Goal: Information Seeking & Learning: Learn about a topic

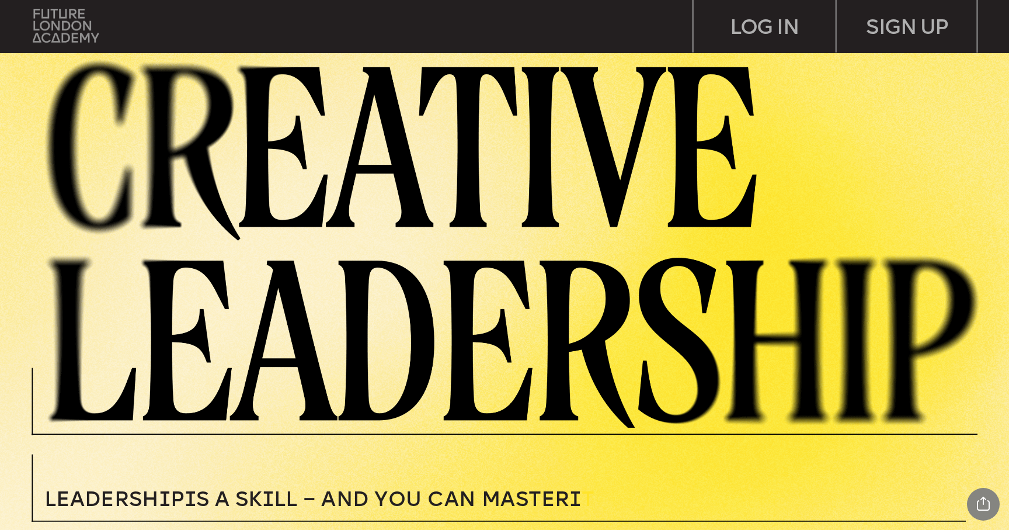
click at [62, 23] on img at bounding box center [66, 25] width 66 height 33
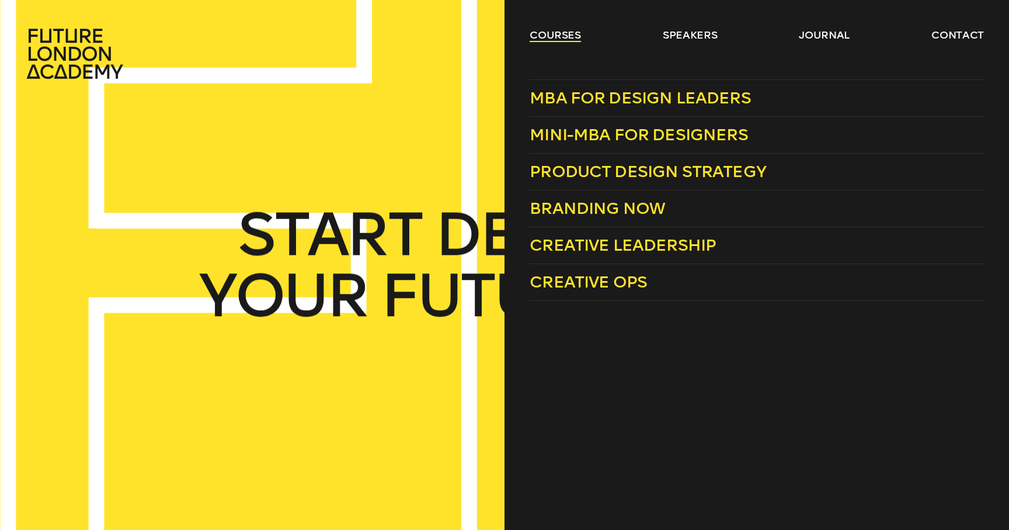
click at [551, 38] on link "courses" at bounding box center [555, 35] width 51 height 14
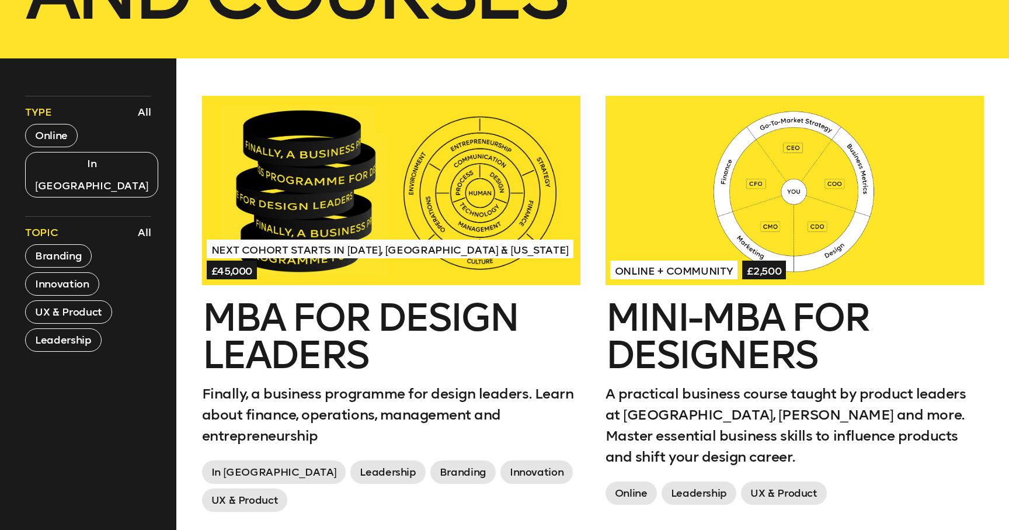
scroll to position [438, 0]
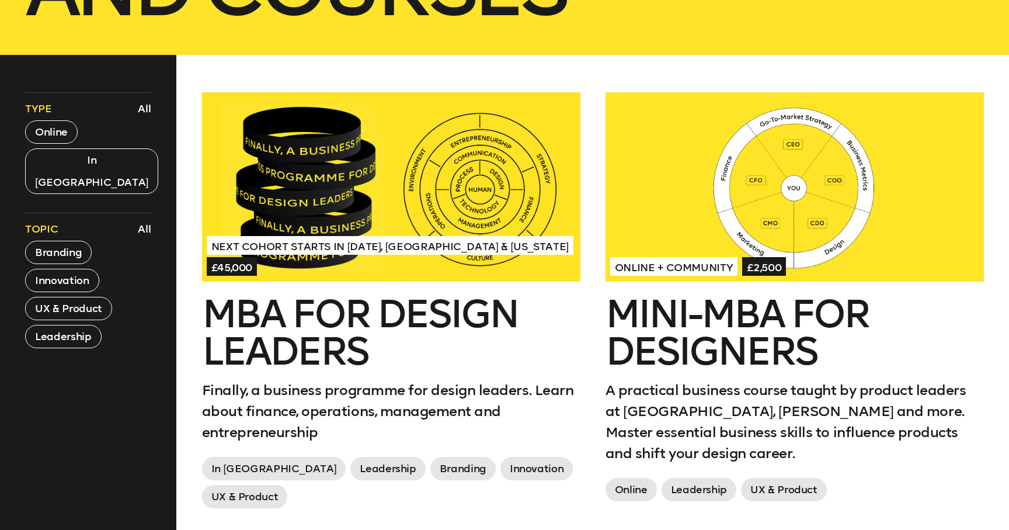
click at [674, 254] on div at bounding box center [795, 186] width 378 height 189
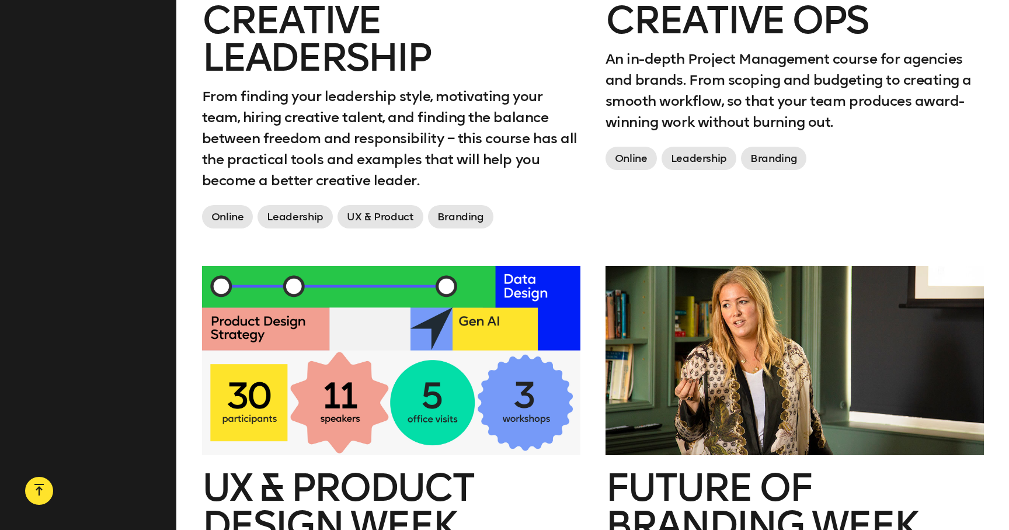
scroll to position [1643, 0]
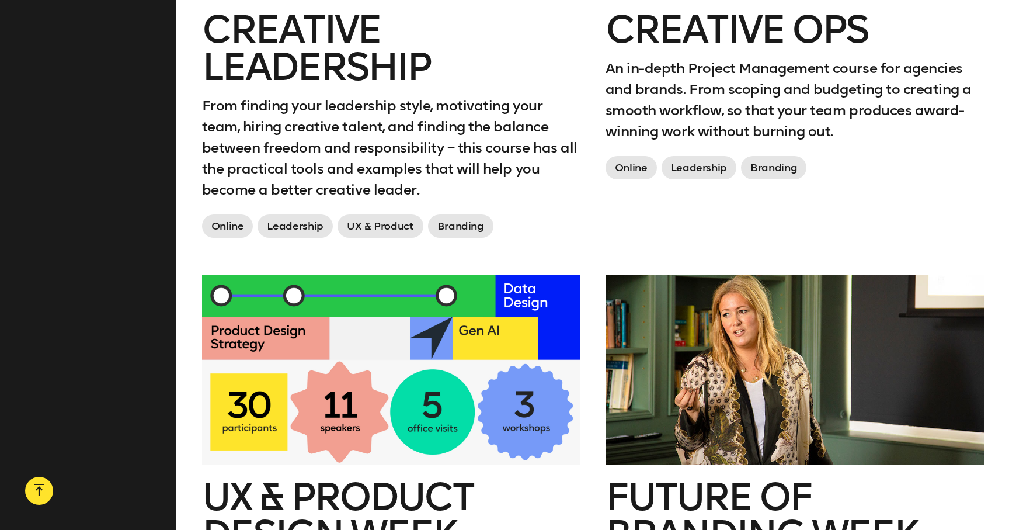
click at [460, 337] on div at bounding box center [391, 369] width 378 height 189
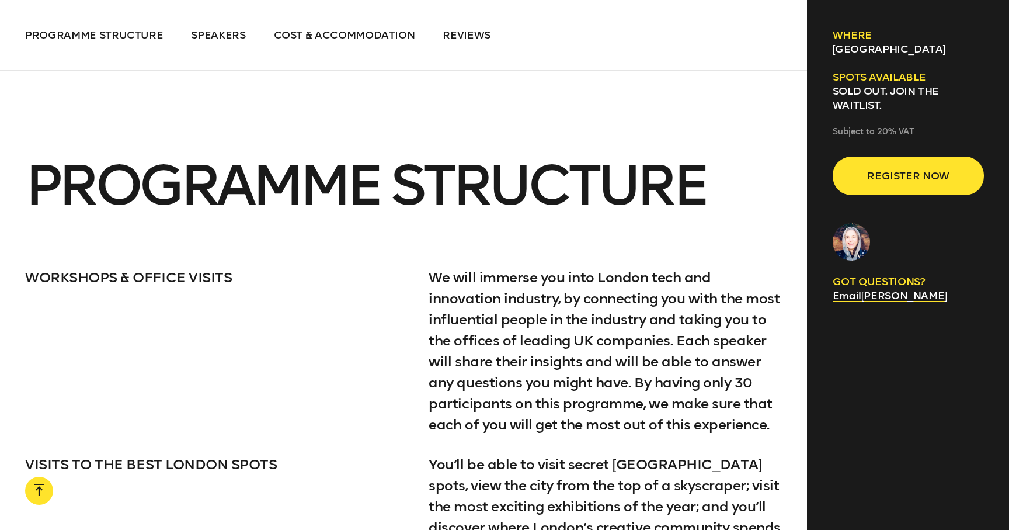
scroll to position [2083, 0]
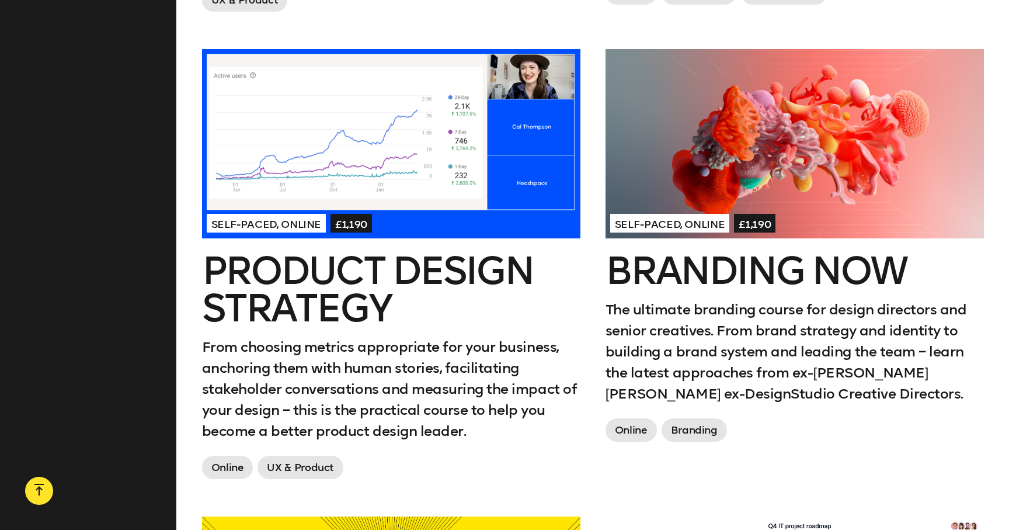
scroll to position [924, 0]
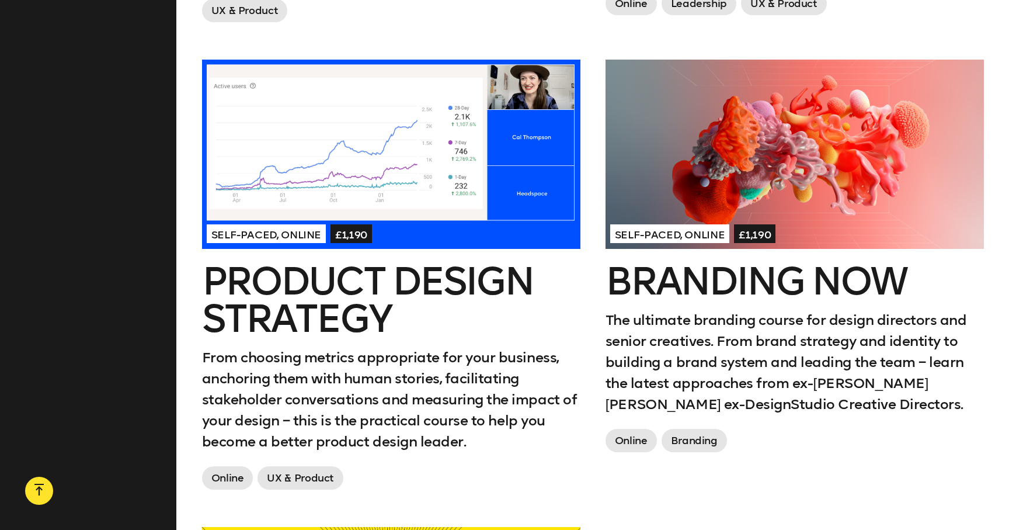
click at [722, 204] on div at bounding box center [795, 154] width 378 height 189
click at [375, 164] on div at bounding box center [391, 154] width 378 height 189
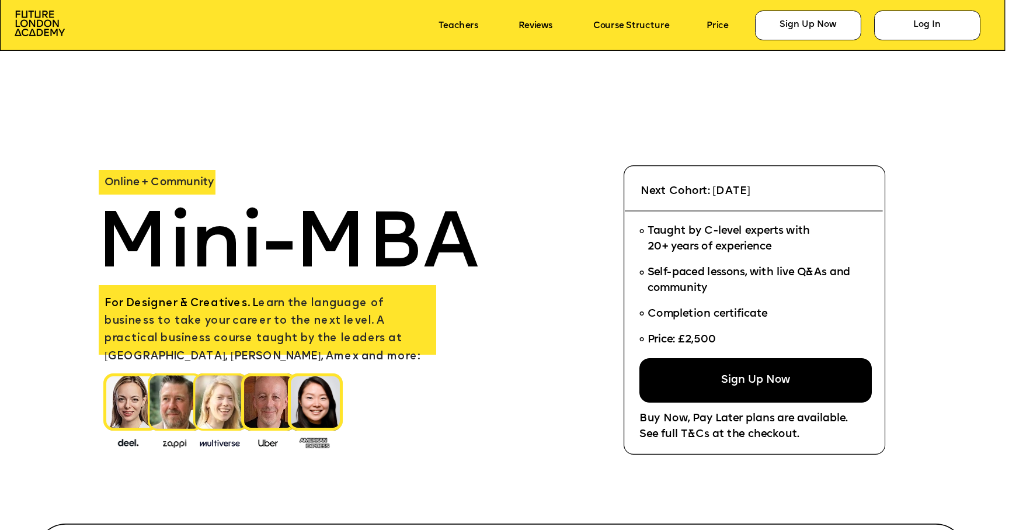
drag, startPoint x: 732, startPoint y: 344, endPoint x: 720, endPoint y: 343, distance: 12.9
click at [720, 343] on li "Price: £2,500" at bounding box center [751, 343] width 223 height 30
drag, startPoint x: 683, startPoint y: 341, endPoint x: 714, endPoint y: 341, distance: 31.0
click at [714, 341] on span "Price: £2,500" at bounding box center [682, 340] width 69 height 11
drag, startPoint x: 724, startPoint y: 341, endPoint x: 685, endPoint y: 341, distance: 39.1
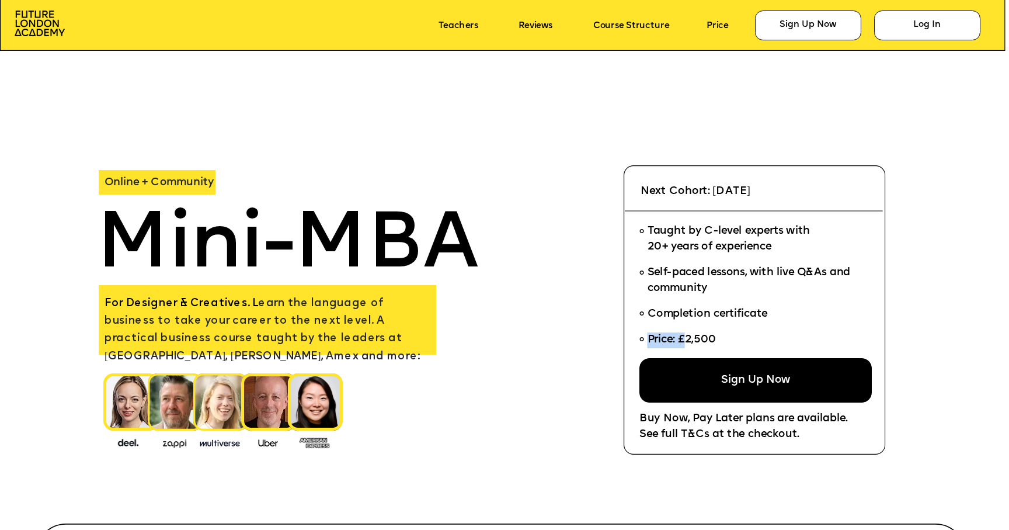
click at [685, 341] on li "Price: £2,500" at bounding box center [751, 343] width 223 height 30
drag, startPoint x: 678, startPoint y: 339, endPoint x: 718, endPoint y: 334, distance: 40.1
click at [718, 335] on span "Price: £2,500" at bounding box center [684, 340] width 72 height 11
copy span "£2,500"
click at [683, 337] on span "Price: £2,500" at bounding box center [682, 340] width 69 height 11
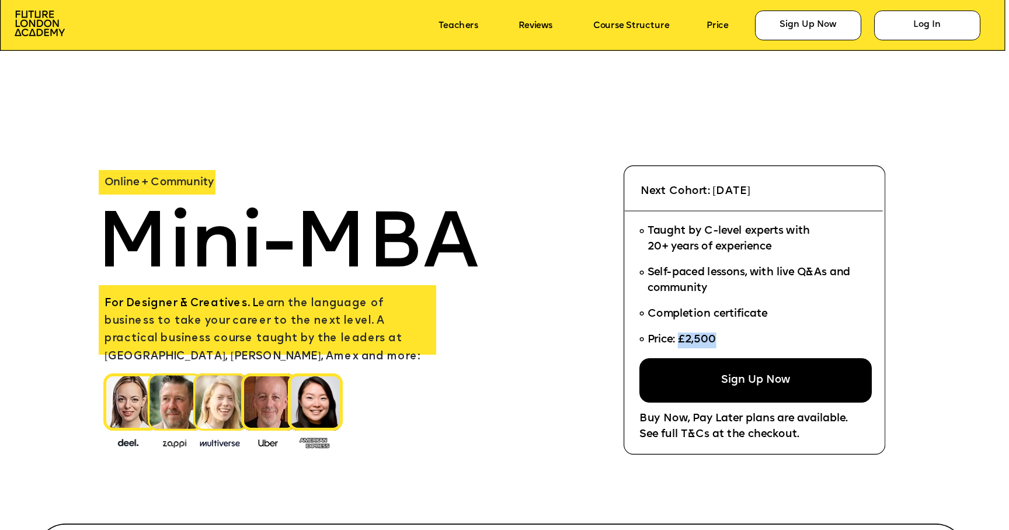
drag, startPoint x: 680, startPoint y: 337, endPoint x: 715, endPoint y: 336, distance: 35.1
click at [715, 336] on span "Price: £2,500" at bounding box center [682, 340] width 69 height 11
copy span "£2,500"
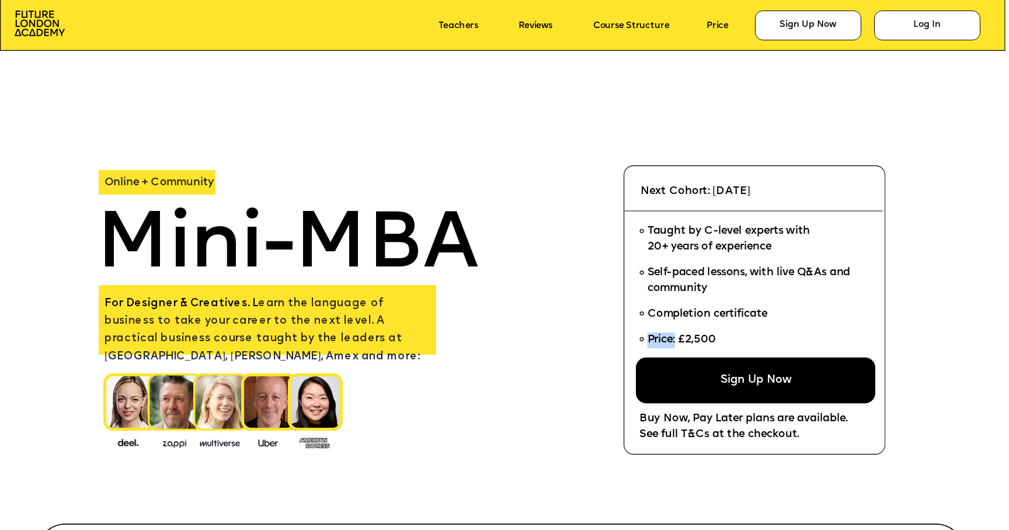
drag, startPoint x: 723, startPoint y: 338, endPoint x: 679, endPoint y: 339, distance: 43.8
click at [679, 339] on li "Price: £2,500" at bounding box center [751, 343] width 223 height 30
drag, startPoint x: 730, startPoint y: 335, endPoint x: 715, endPoint y: 336, distance: 14.6
click at [715, 336] on li "Price: £2,500" at bounding box center [751, 343] width 223 height 30
copy span "Price: £2,500"
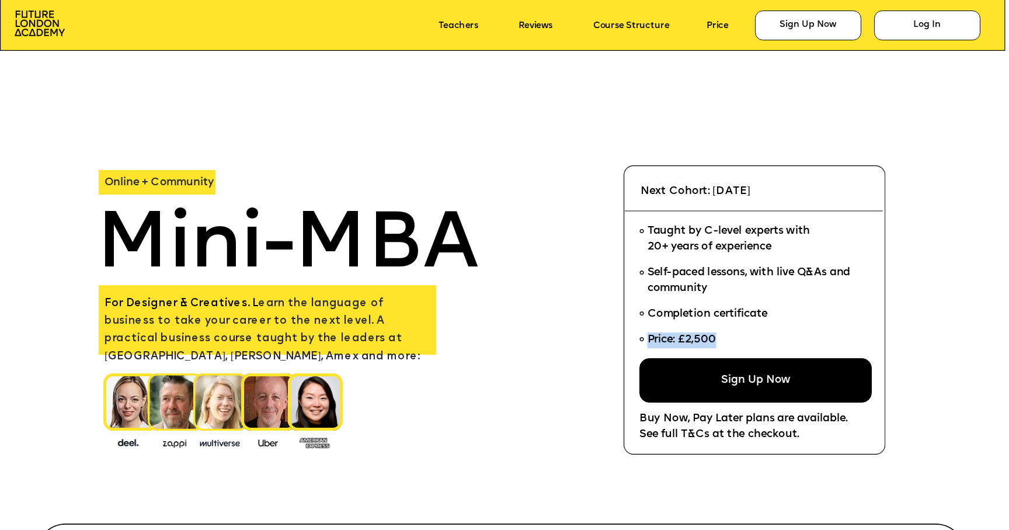
copy span "Price: £2,500"
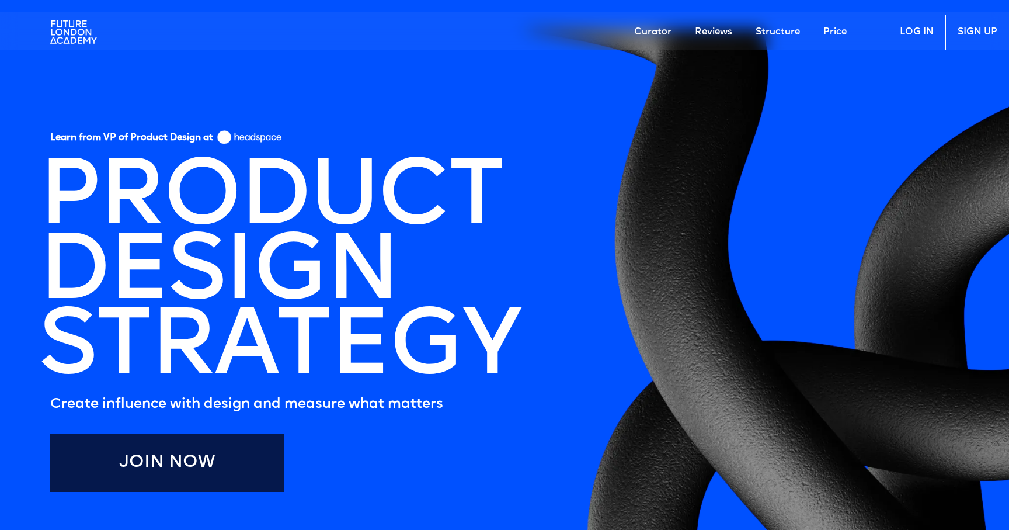
click at [189, 239] on h1 "PRODUCT DESIGN STRATEGY" at bounding box center [279, 274] width 481 height 224
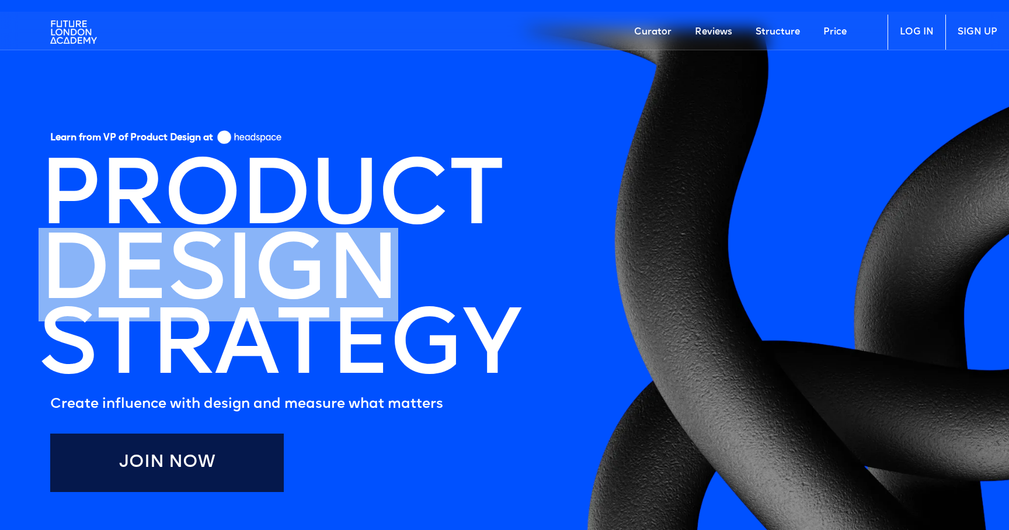
click at [189, 240] on h1 "PRODUCT DESIGN STRATEGY" at bounding box center [279, 274] width 481 height 224
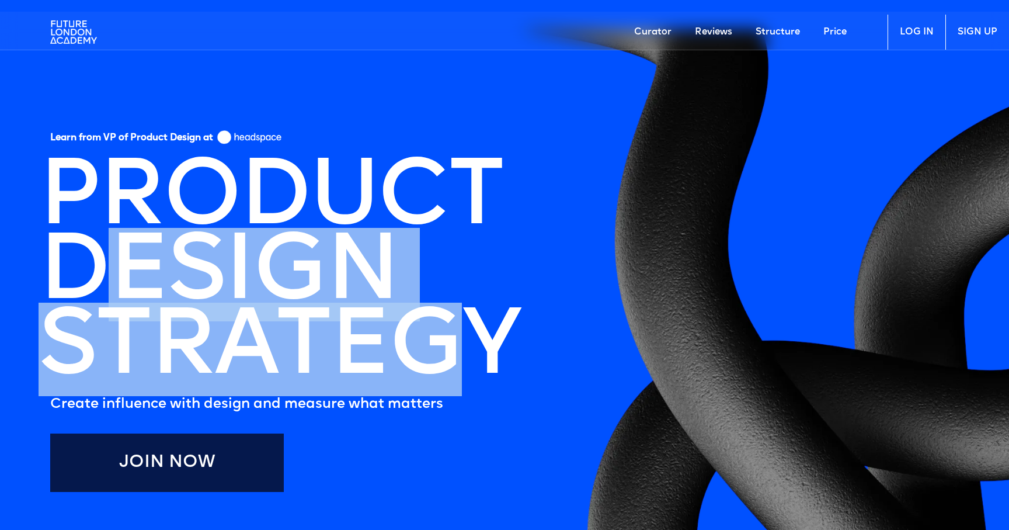
drag, startPoint x: 486, startPoint y: 336, endPoint x: 137, endPoint y: 231, distance: 364.2
click at [137, 231] on h1 "PRODUCT DESIGN STRATEGY" at bounding box center [279, 274] width 481 height 224
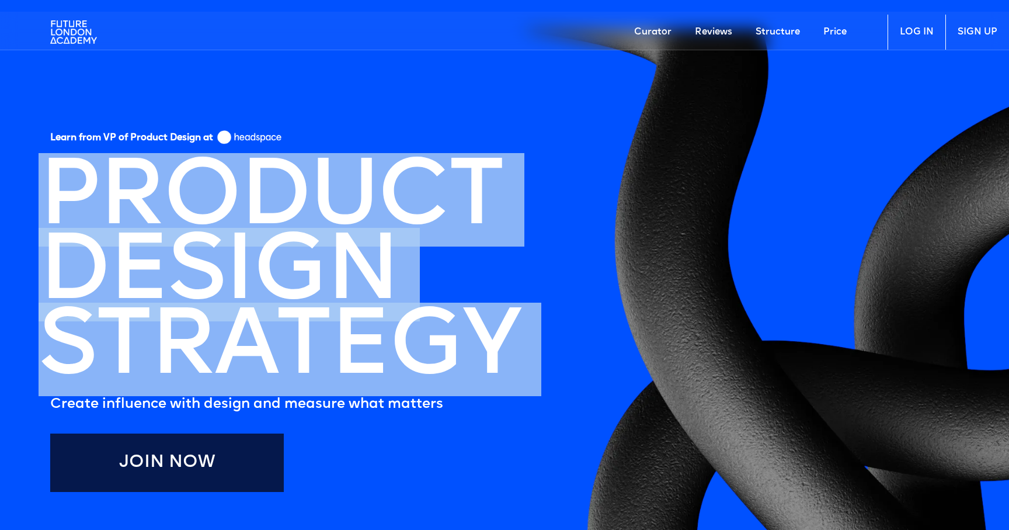
drag, startPoint x: 447, startPoint y: 324, endPoint x: 596, endPoint y: 390, distance: 163.1
click at [596, 390] on section "Learn from VP of Product Design at PRODUCT DESIGN STRATEGY Create influence wit…" at bounding box center [504, 346] width 1009 height 635
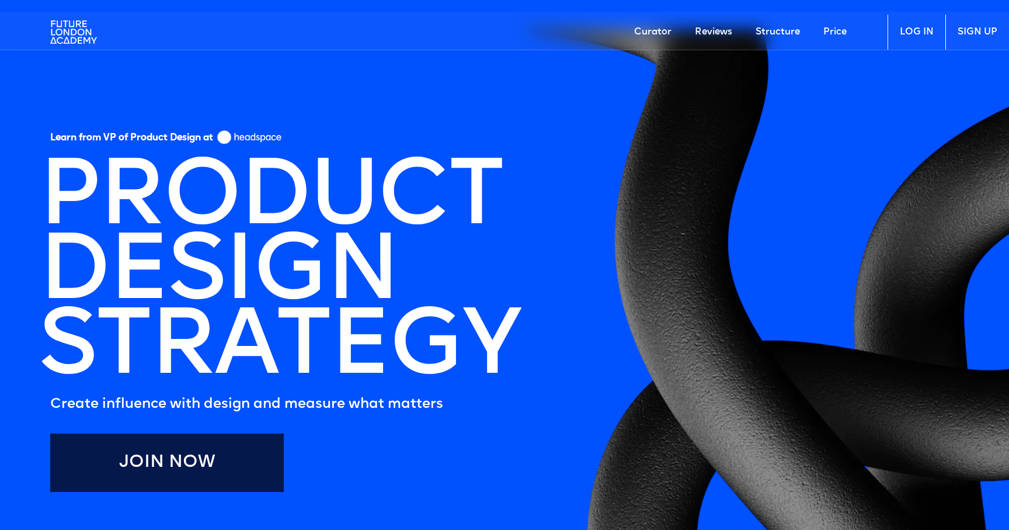
click at [516, 335] on h1 "PRODUCT DESIGN STRATEGY" at bounding box center [279, 274] width 481 height 224
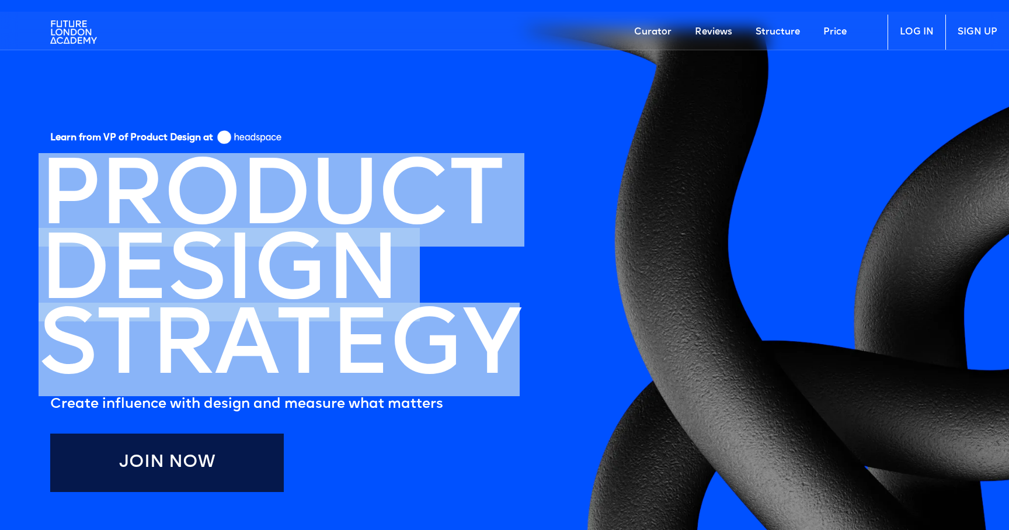
drag, startPoint x: 498, startPoint y: 335, endPoint x: 48, endPoint y: 182, distance: 475.4
click at [48, 182] on h1 "PRODUCT DESIGN STRATEGY" at bounding box center [279, 274] width 481 height 224
copy h1 "PRODUCT DESIGN STRATEGY"
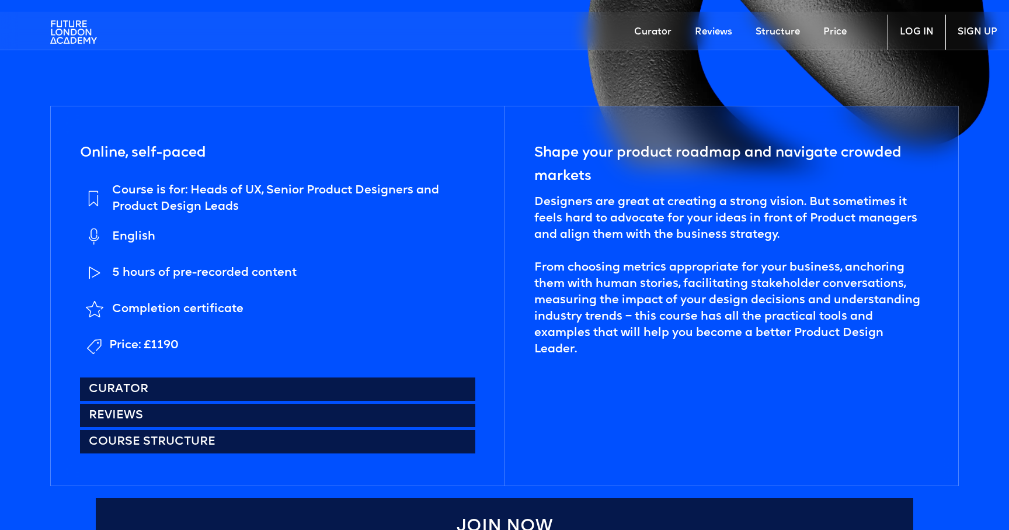
scroll to position [511, 0]
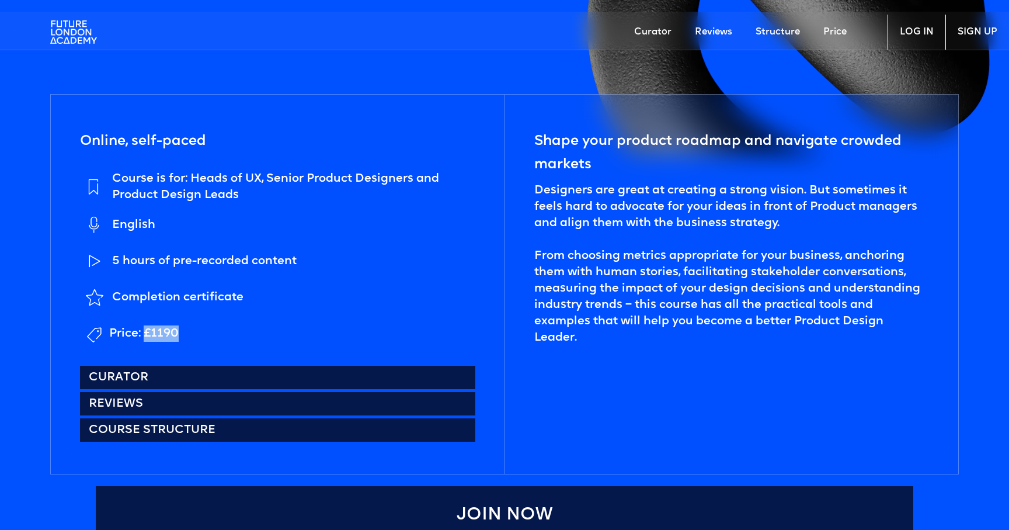
drag, startPoint x: 145, startPoint y: 332, endPoint x: 192, endPoint y: 332, distance: 47.3
click at [192, 332] on li "Price: £1190" at bounding box center [277, 333] width 395 height 29
copy div "£1190"
